Goal: Register for event/course

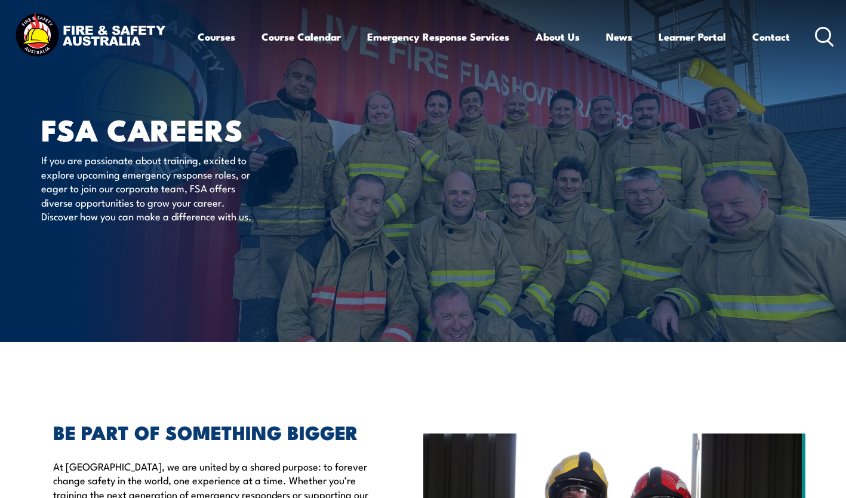
scroll to position [2, 0]
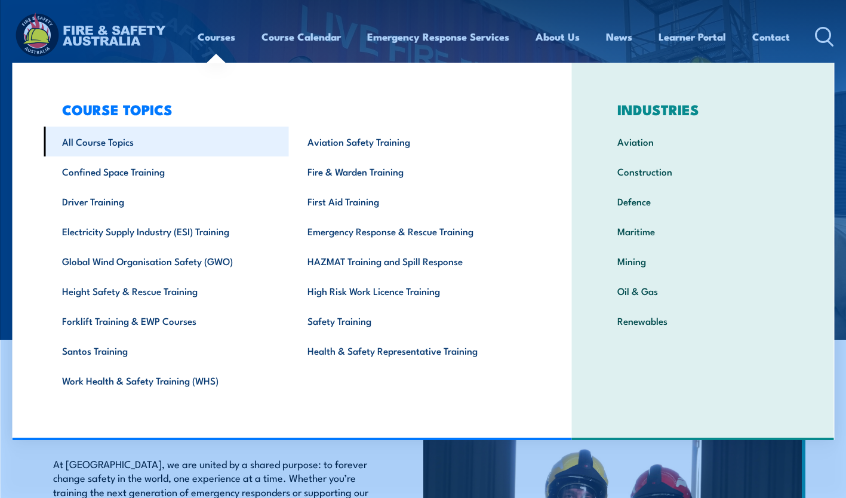
click at [131, 143] on link "All Course Topics" at bounding box center [166, 142] width 245 height 30
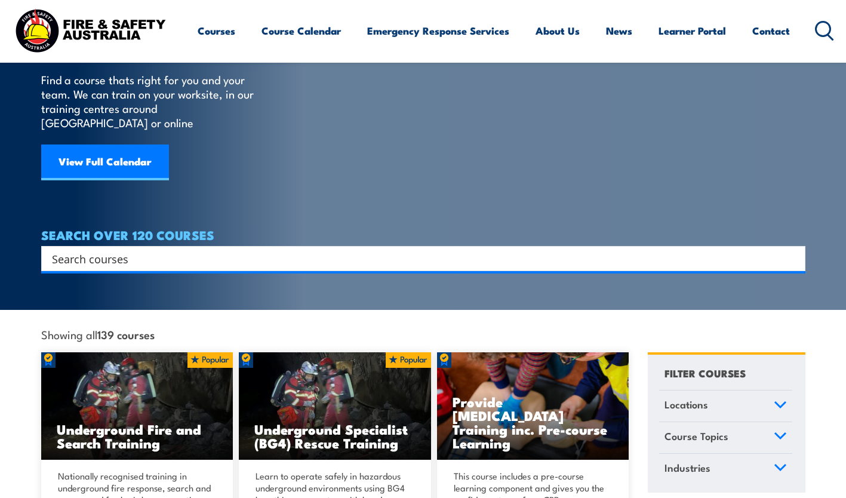
scroll to position [259, 0]
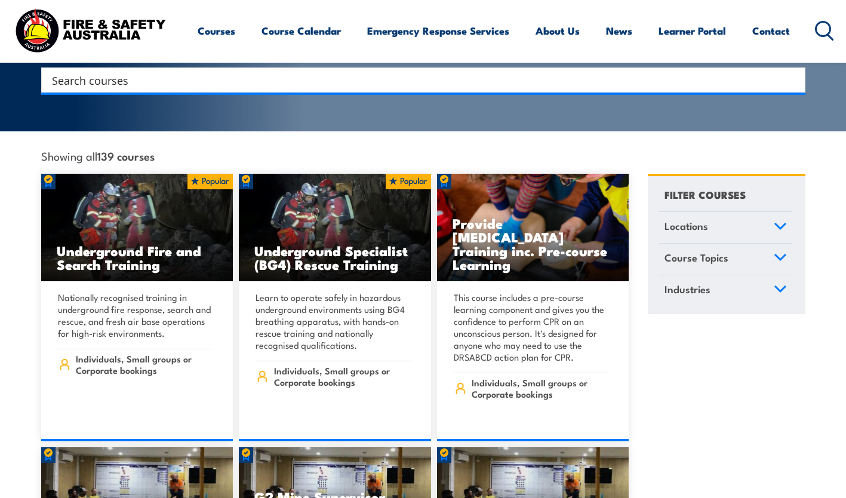
click at [774, 222] on icon at bounding box center [780, 226] width 13 height 8
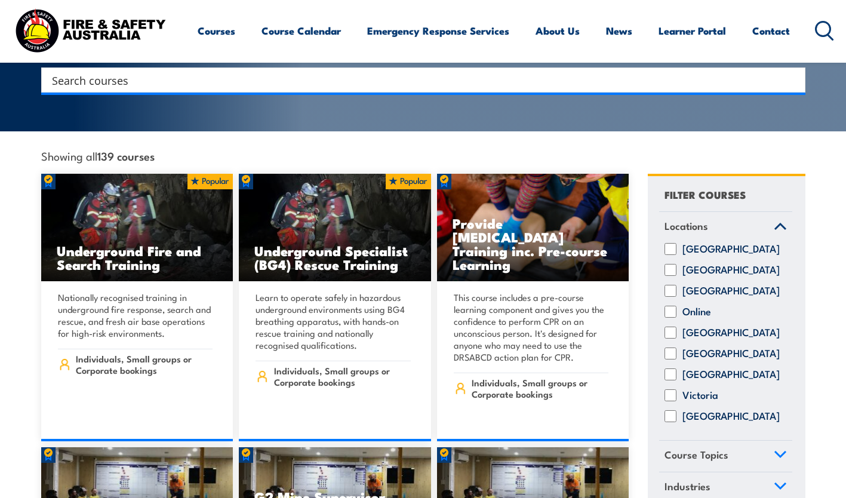
click at [727, 411] on label "Western Australia" at bounding box center [731, 416] width 97 height 12
click at [677, 411] on input "Western Australia" at bounding box center [671, 416] width 12 height 12
checkbox input "true"
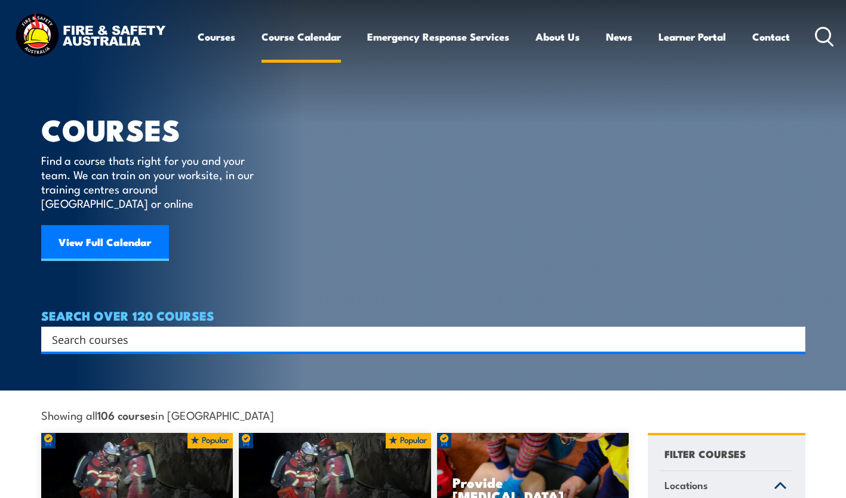
click at [306, 33] on link "Course Calendar" at bounding box center [301, 37] width 79 height 32
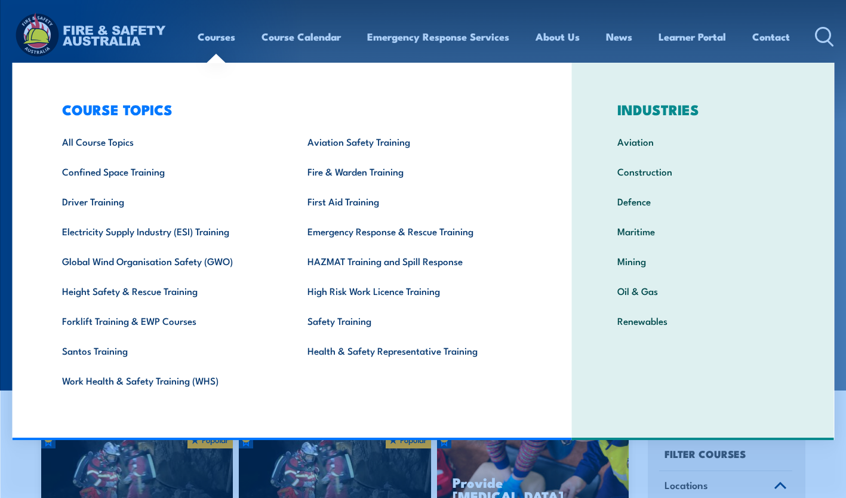
drag, startPoint x: 583, startPoint y: 72, endPoint x: 495, endPoint y: 84, distance: 88.7
click at [583, 72] on div "INDUSTRIES Aviation Construction Defence Maritime Mining Oil & Gas Renewables" at bounding box center [702, 251] width 263 height 377
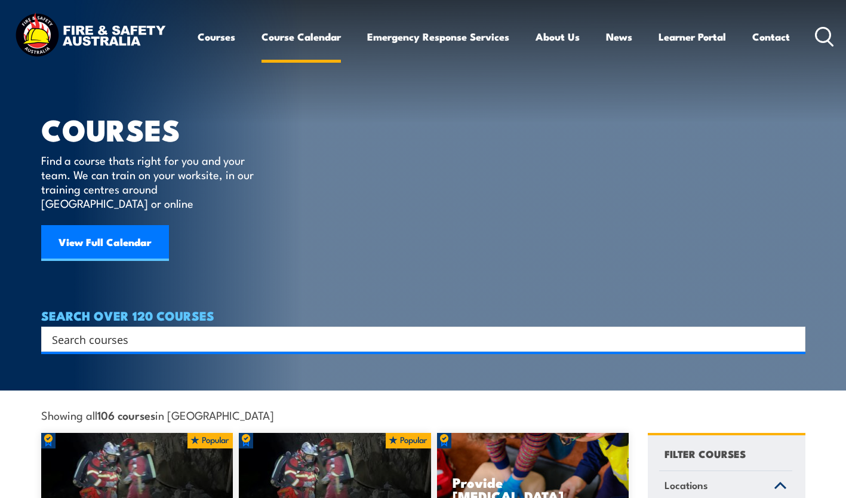
click at [299, 44] on link "Course Calendar" at bounding box center [301, 37] width 79 height 32
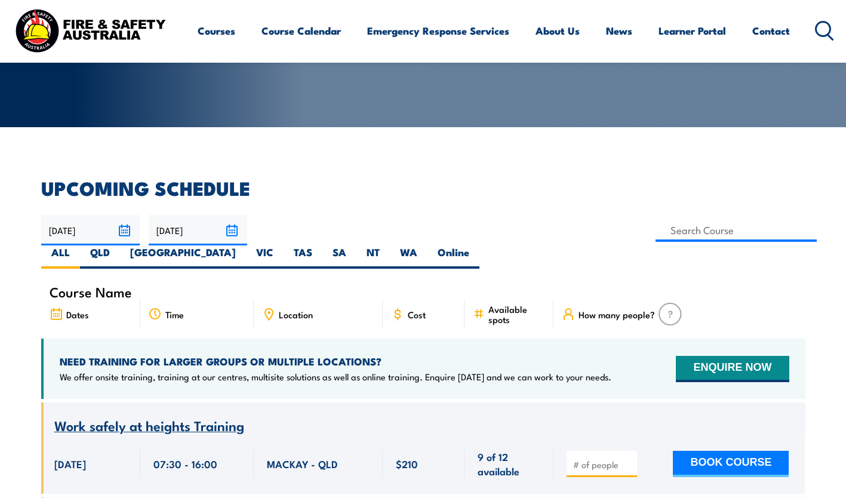
scroll to position [221, 0]
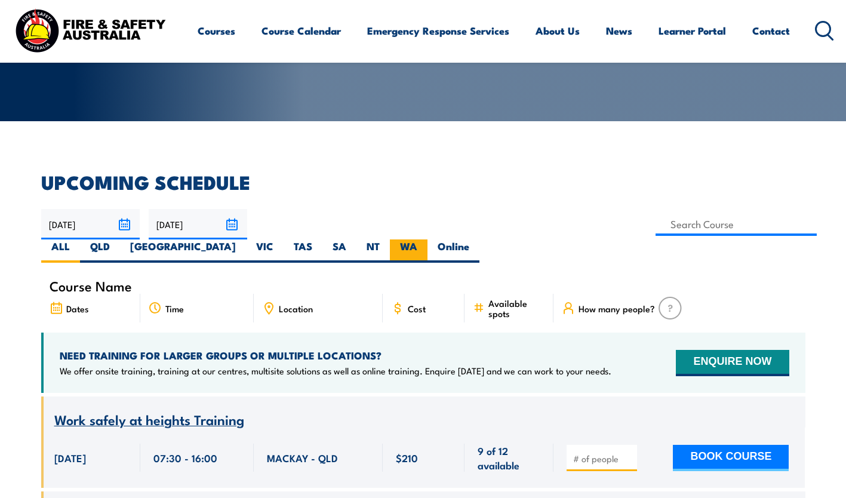
click at [428, 239] on label "WA" at bounding box center [409, 250] width 38 height 23
click at [425, 239] on input "WA" at bounding box center [421, 243] width 8 height 8
radio input "true"
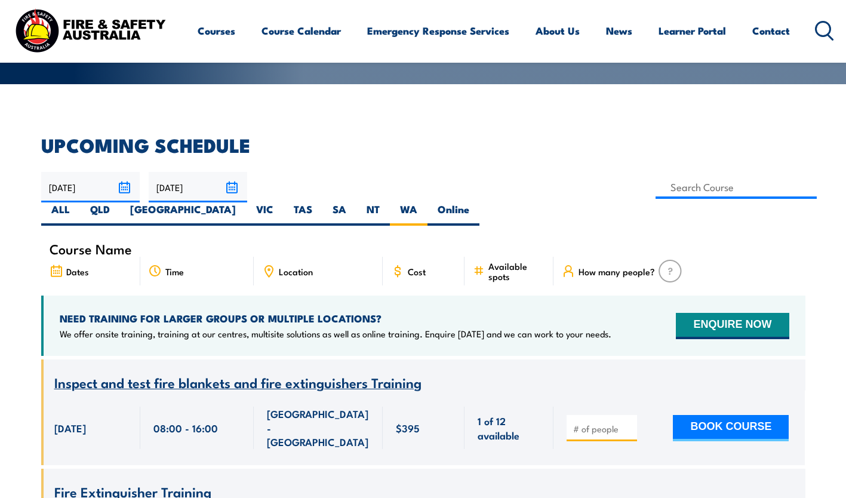
scroll to position [259, 0]
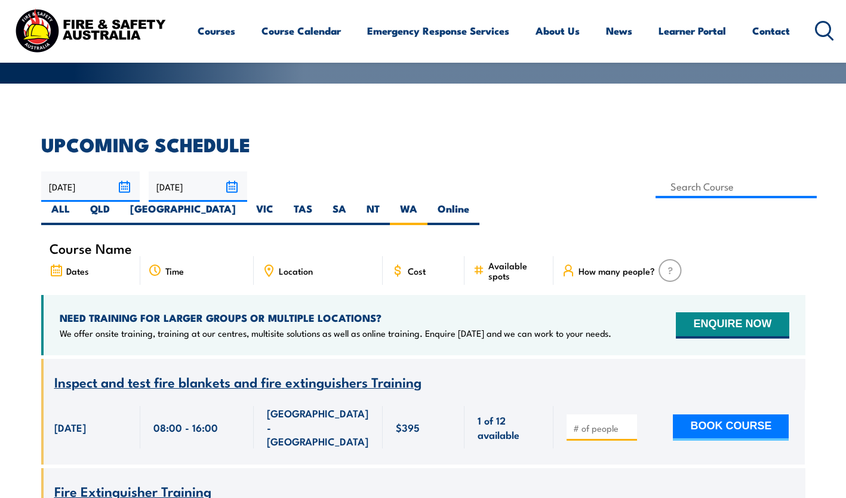
click at [228, 190] on input "[DATE]" at bounding box center [198, 186] width 99 height 30
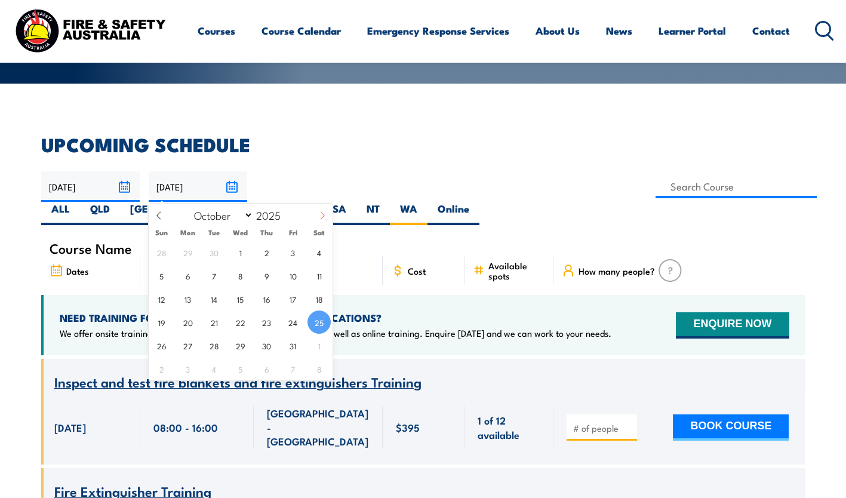
click at [319, 213] on icon at bounding box center [322, 215] width 8 height 8
select select "11"
click at [241, 343] on span "31" at bounding box center [240, 345] width 23 height 23
type input "31/12/2025"
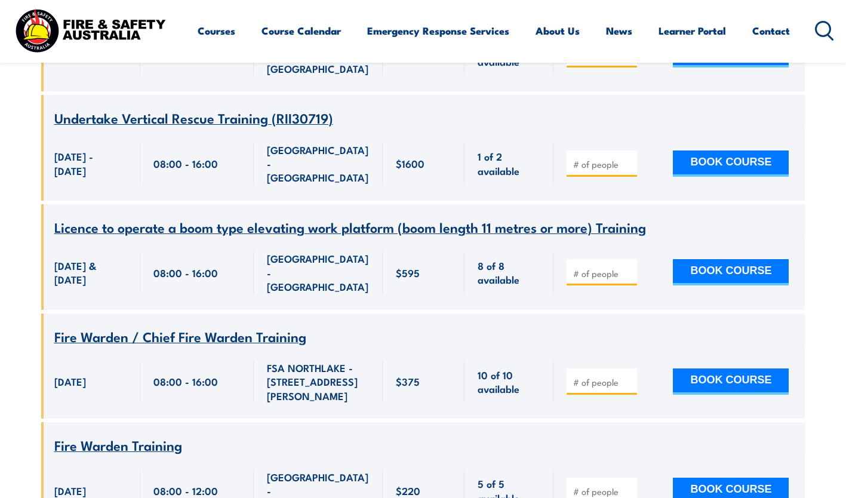
scroll to position [7830, 0]
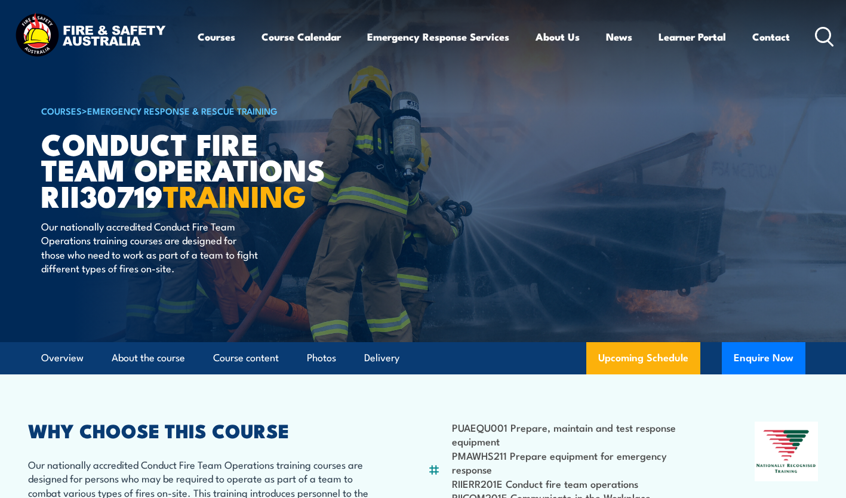
click at [811, 293] on img at bounding box center [423, 171] width 846 height 342
